Goal: Task Accomplishment & Management: Manage account settings

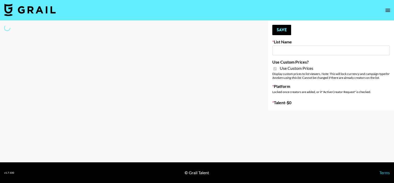
type input "Babbel - [DATE]"
checkbox input "true"
select select "Brand"
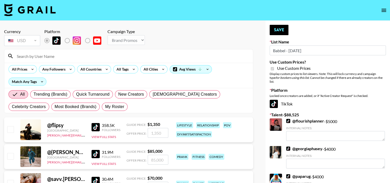
click at [108, 53] on input at bounding box center [132, 56] width 236 height 8
type input "[PERSON_NAME]"
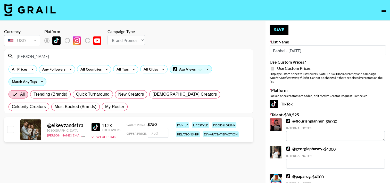
click at [11, 127] on input "checkbox" at bounding box center [10, 129] width 6 height 6
checkbox input "true"
click at [152, 132] on input "750" at bounding box center [158, 133] width 21 height 10
type input "650"
click at [280, 31] on button "Save" at bounding box center [279, 30] width 19 height 10
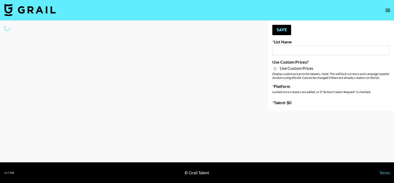
type input "Arya - [DATE]"
checkbox input "true"
select select "Brand"
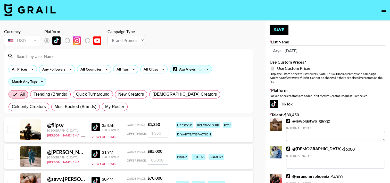
click at [72, 57] on input at bounding box center [132, 56] width 236 height 8
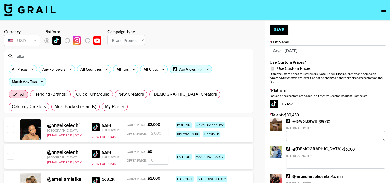
type input "[PERSON_NAME]"
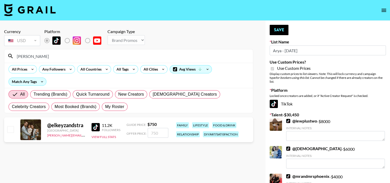
click at [8, 129] on input "checkbox" at bounding box center [10, 129] width 6 height 6
checkbox input "true"
click at [154, 131] on input "750" at bounding box center [158, 133] width 21 height 10
type input "650"
click at [274, 31] on button "Save" at bounding box center [279, 30] width 19 height 10
